Goal: Check status: Check status

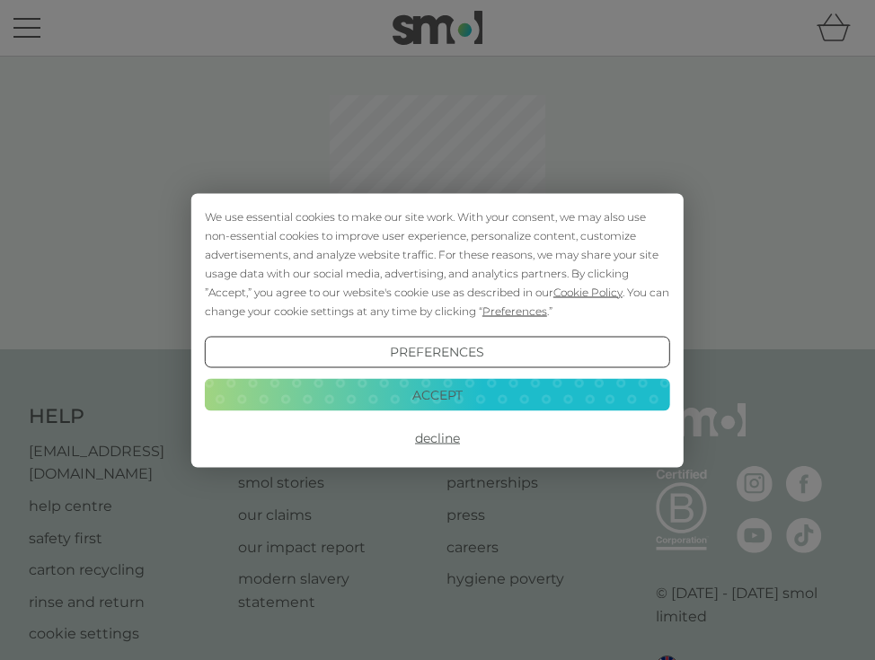
click at [473, 385] on button "Accept" at bounding box center [437, 395] width 465 height 32
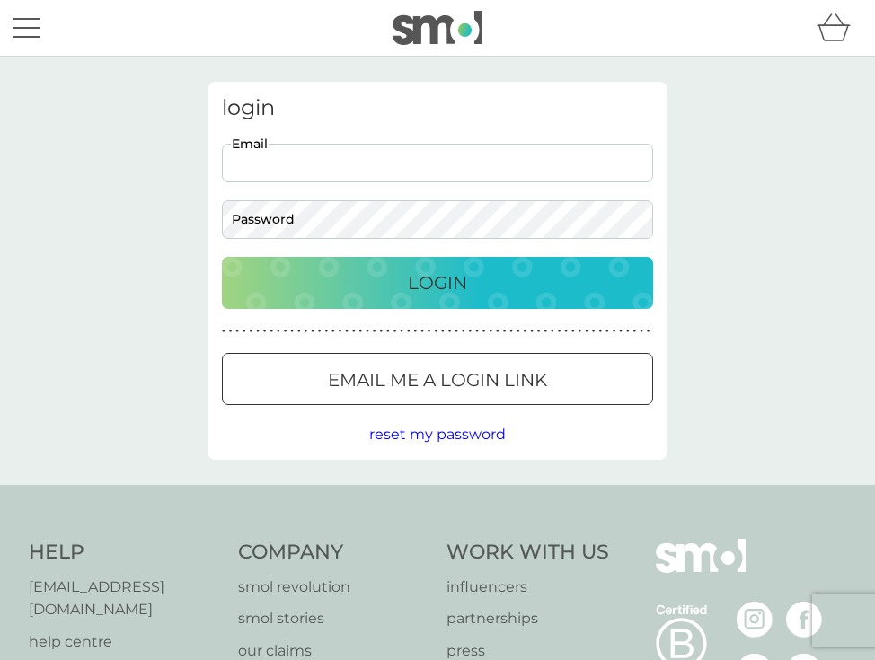
type input "[EMAIL_ADDRESS][DOMAIN_NAME]"
click at [438, 282] on button "Login" at bounding box center [437, 283] width 431 height 52
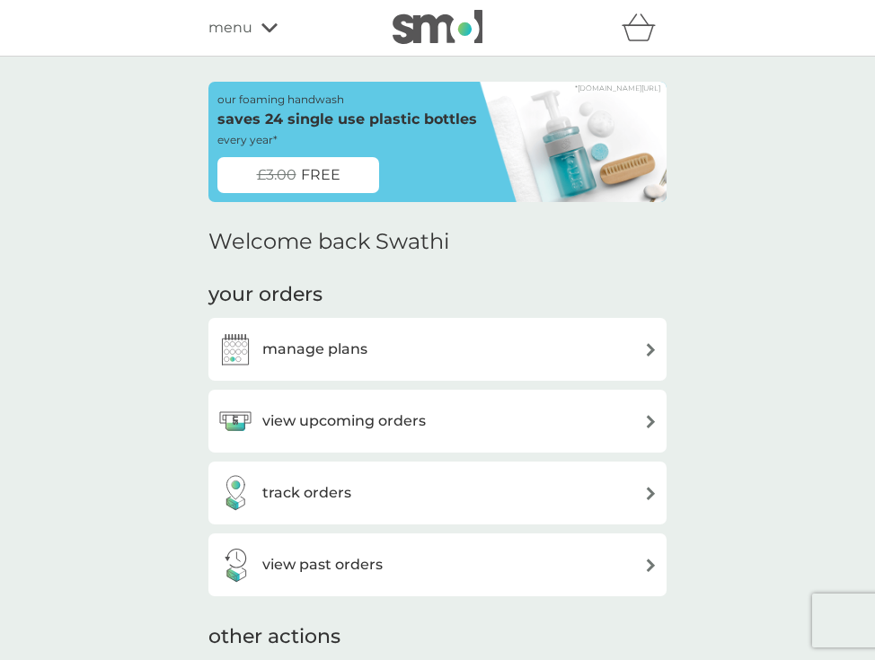
click at [319, 553] on h3 "view past orders" at bounding box center [322, 564] width 120 height 23
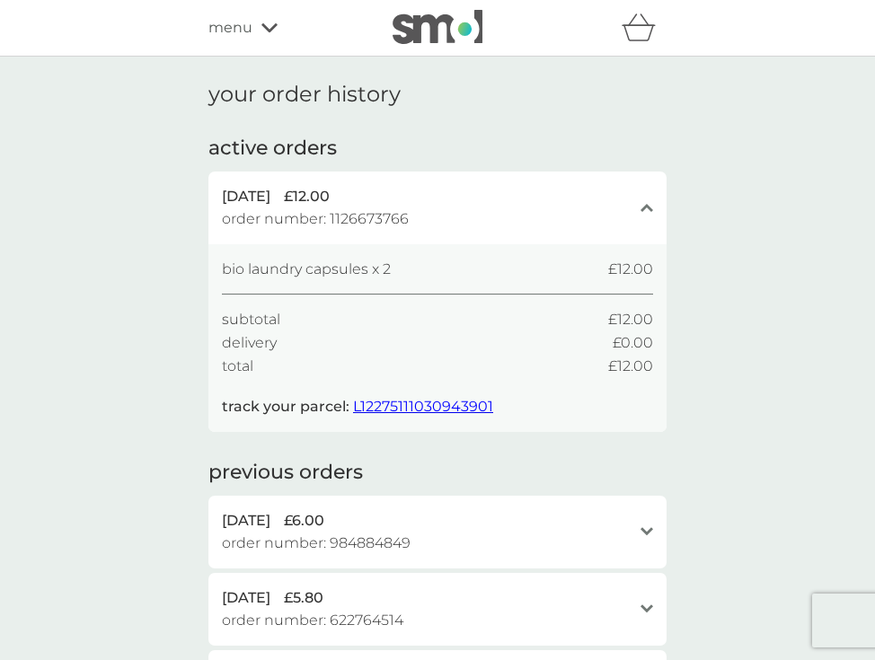
click at [420, 206] on div "5 Oct 2025 £12.00 order number: 1126673766" at bounding box center [427, 208] width 410 height 46
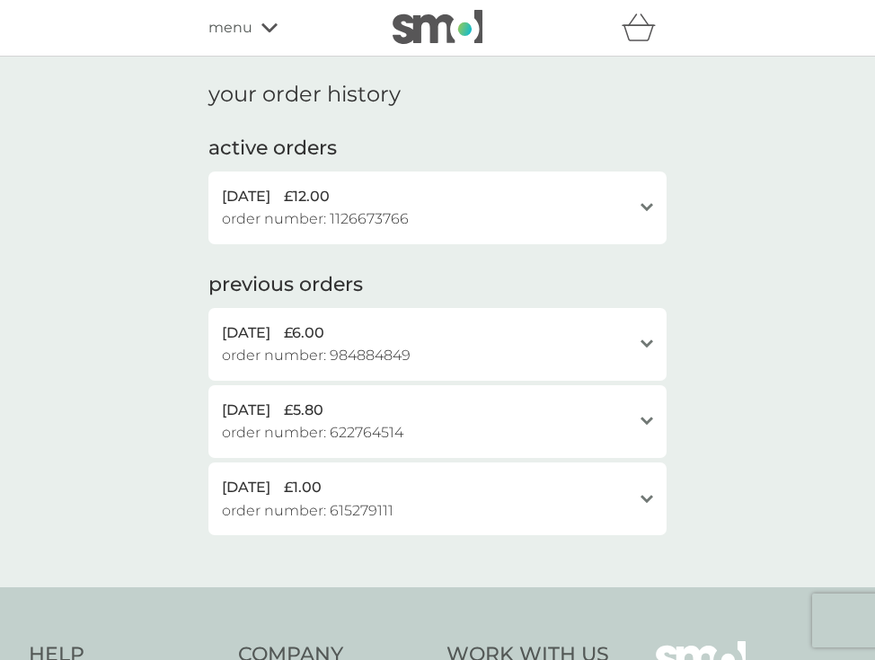
click at [420, 206] on div "5 Oct 2025 £12.00 order number: 1126673766" at bounding box center [427, 208] width 410 height 46
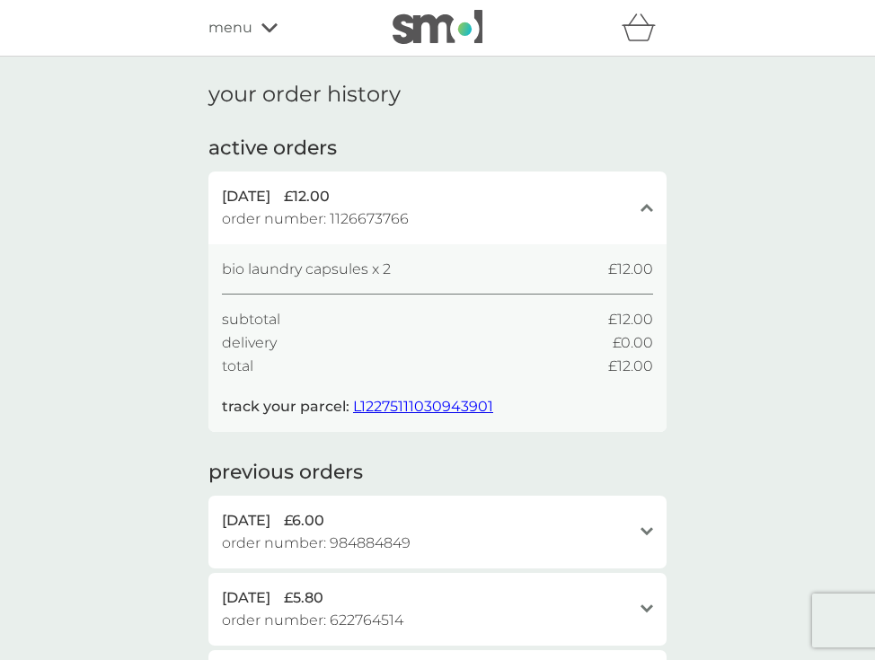
click at [411, 399] on span "L12275111030943901" at bounding box center [423, 406] width 140 height 17
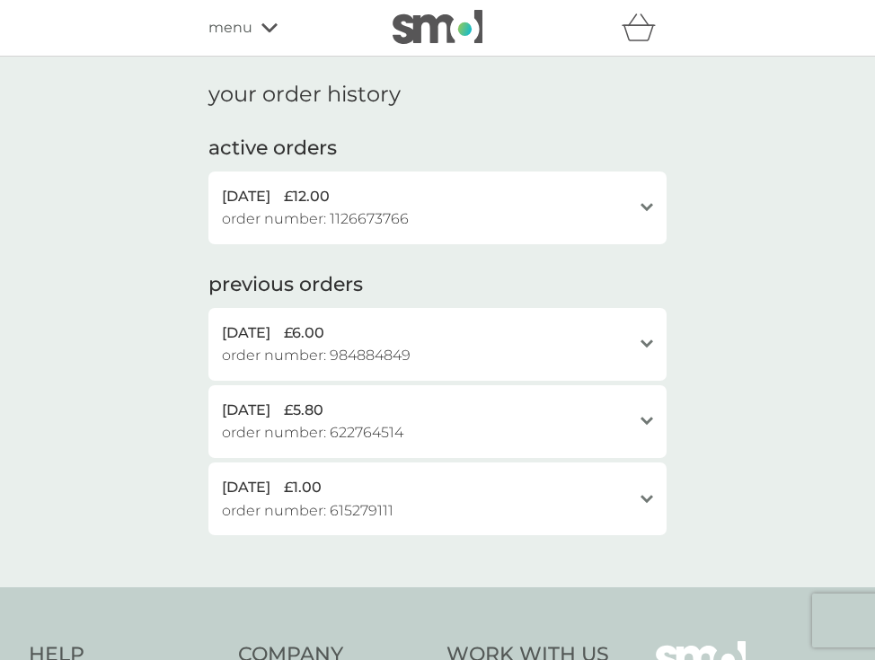
click at [528, 222] on div "5 Oct 2025 £12.00 order number: 1126673766" at bounding box center [427, 208] width 410 height 46
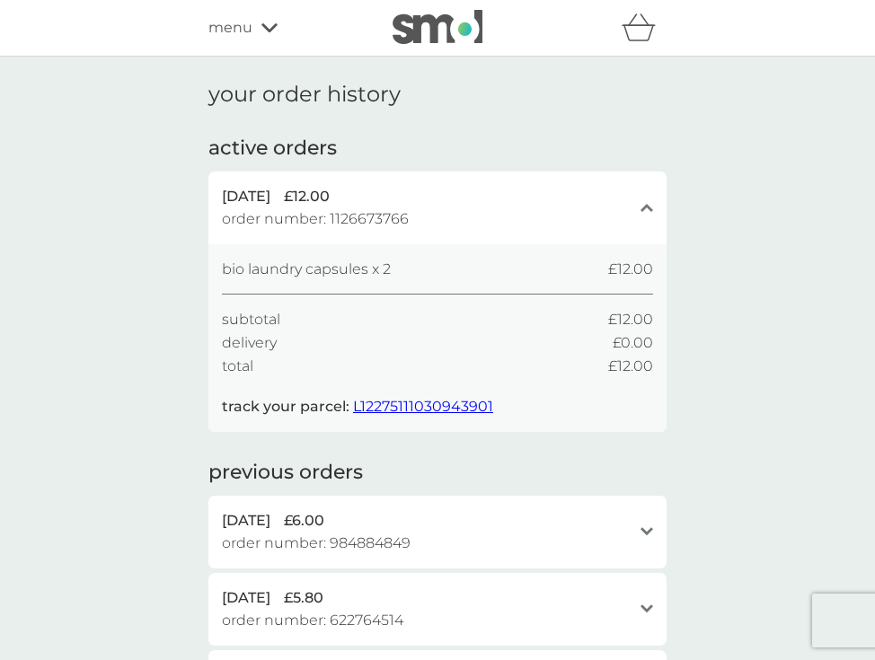
click at [529, 219] on div "5 Oct 2025 £12.00 order number: 1126673766" at bounding box center [427, 208] width 410 height 46
